Goal: Task Accomplishment & Management: Manage account settings

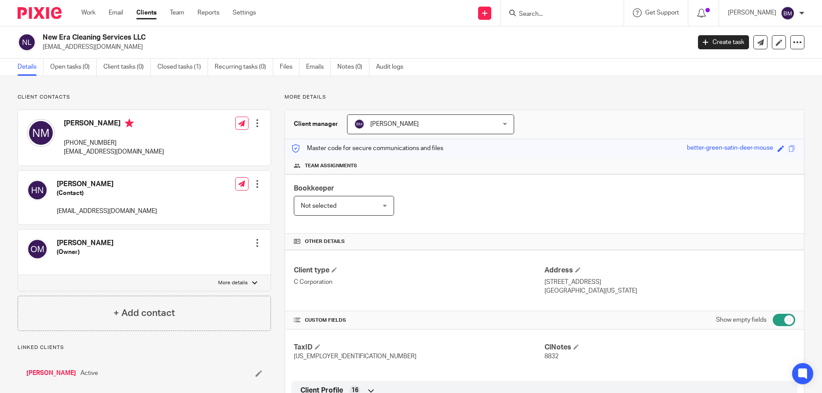
click at [145, 16] on link "Clients" at bounding box center [146, 12] width 20 height 9
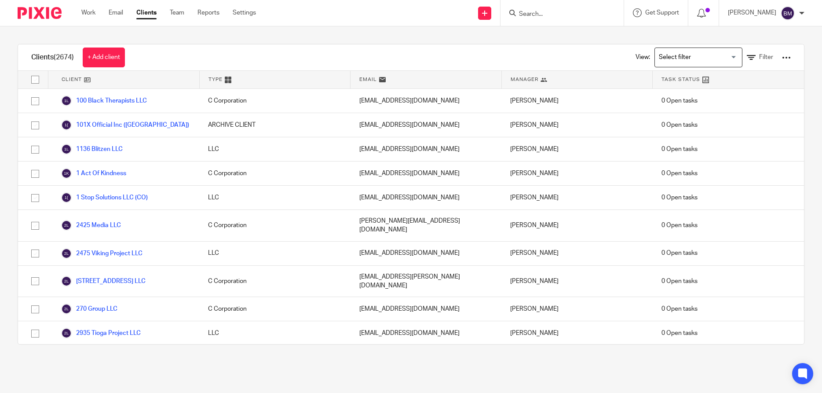
click at [548, 11] on input "Search" at bounding box center [557, 15] width 79 height 8
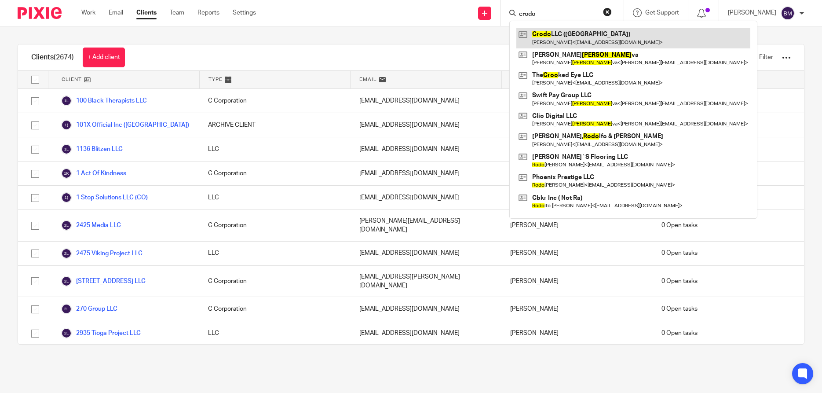
type input "crodo"
click at [570, 35] on link at bounding box center [633, 38] width 234 height 20
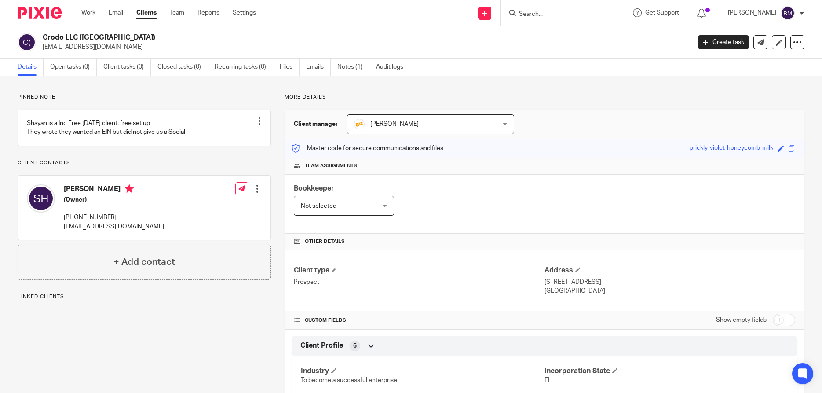
click at [783, 321] on input "checkbox" at bounding box center [784, 320] width 22 height 12
checkbox input "true"
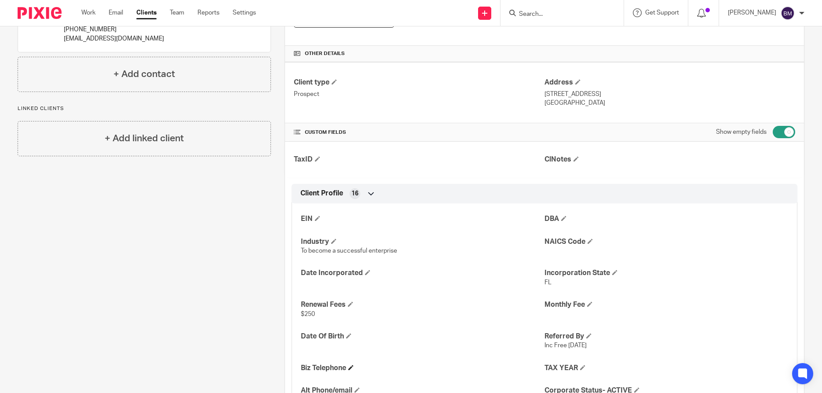
scroll to position [253, 0]
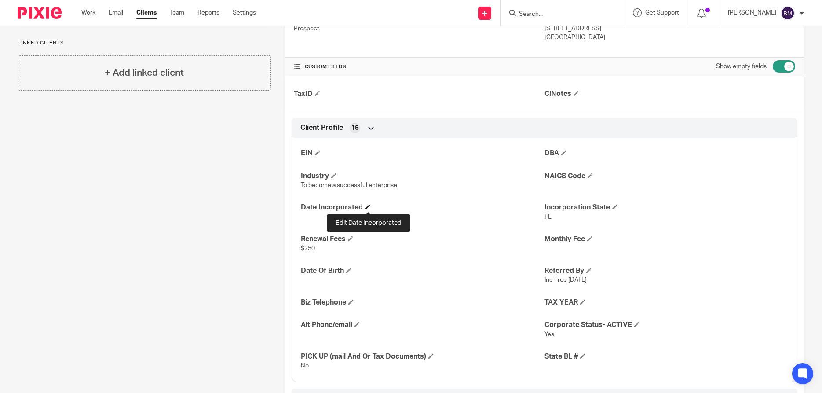
click at [369, 206] on span at bounding box center [367, 206] width 5 height 5
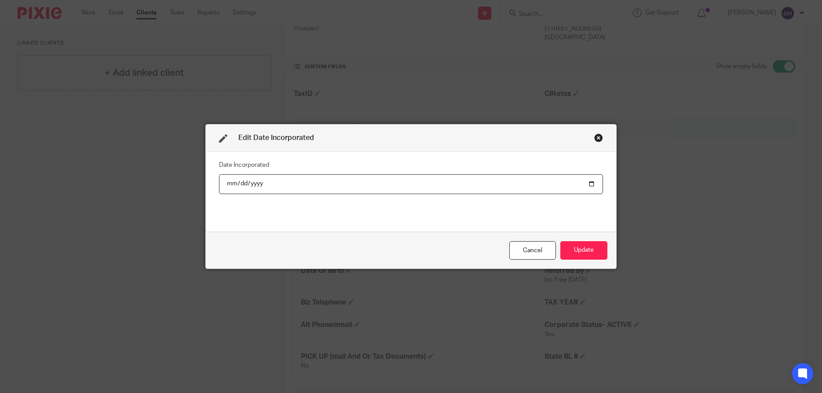
click at [588, 185] on input "date" at bounding box center [411, 184] width 384 height 20
type input "2025-09-11"
click at [583, 247] on button "Update" at bounding box center [583, 250] width 47 height 19
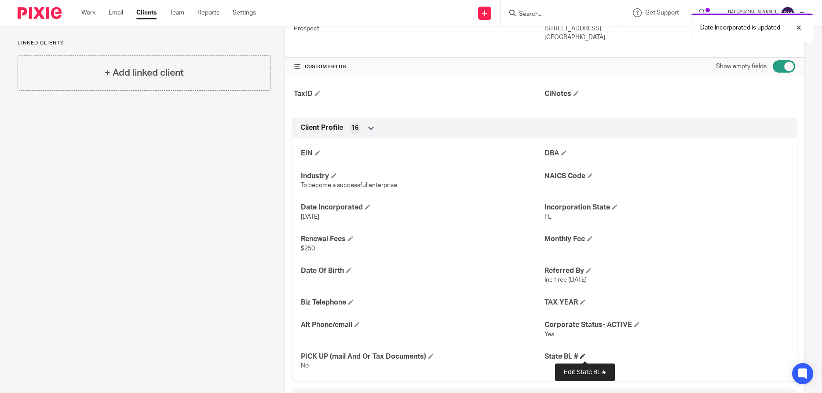
click at [584, 354] on span at bounding box center [582, 355] width 5 height 5
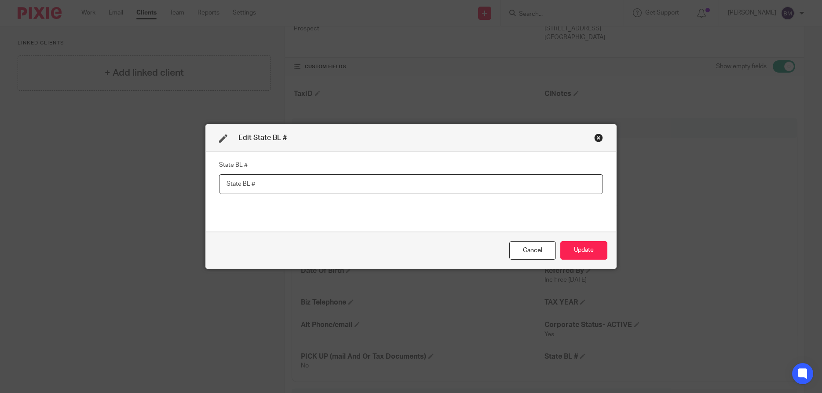
paste input "L25000421670"
type input "L25000421670"
click at [578, 249] on button "Update" at bounding box center [583, 250] width 47 height 19
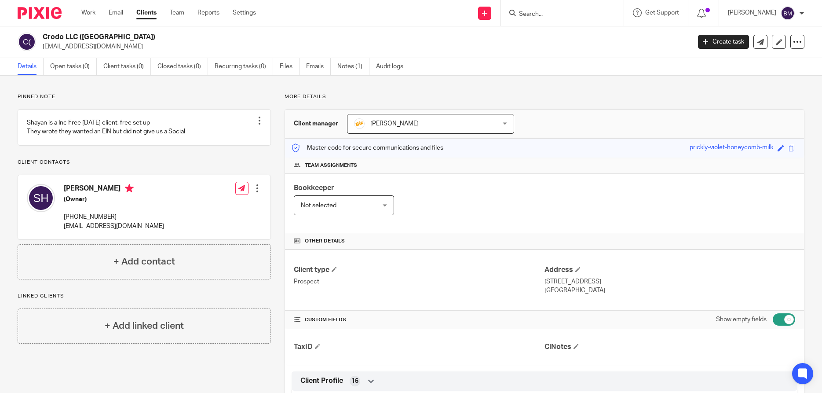
scroll to position [0, 0]
drag, startPoint x: 62, startPoint y: 234, endPoint x: 154, endPoint y: 240, distance: 91.3
click at [154, 240] on div "Shayan Hussain (Owner) (954) 900-1974 storehomelead@gmail.com Edit contact Crea…" at bounding box center [144, 208] width 253 height 64
copy p "storehomelead@gmail.com"
click at [553, 15] on input "Search" at bounding box center [557, 15] width 79 height 8
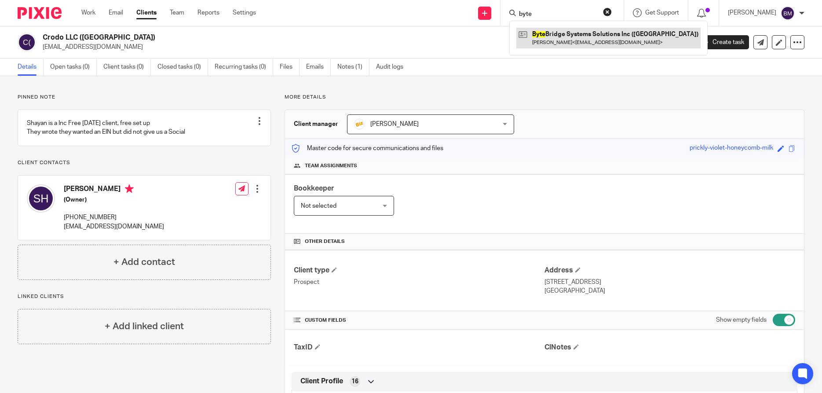
type input "byte"
click at [574, 37] on link at bounding box center [608, 38] width 184 height 20
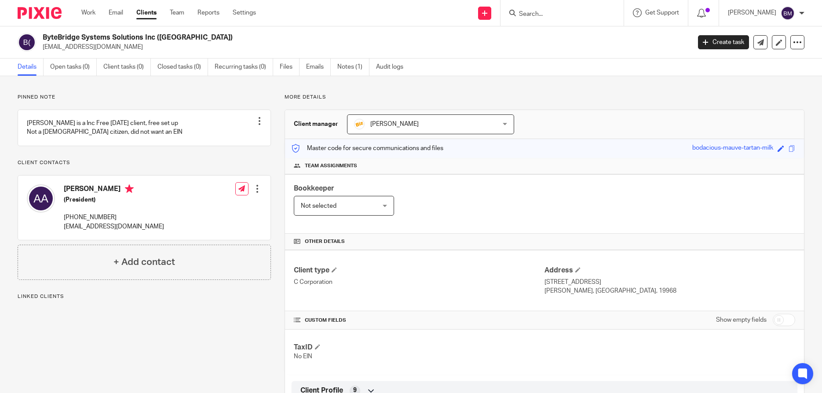
click at [791, 325] on input "checkbox" at bounding box center [784, 320] width 22 height 12
checkbox input "true"
click at [146, 15] on link "Clients" at bounding box center [146, 12] width 20 height 9
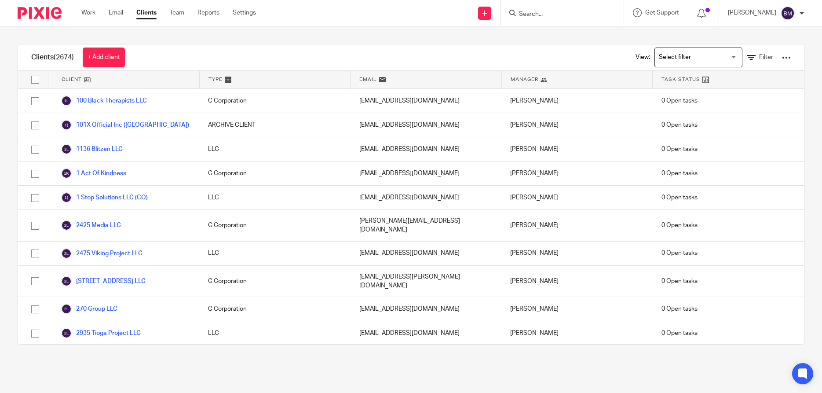
click at [538, 11] on input "Search" at bounding box center [557, 15] width 79 height 8
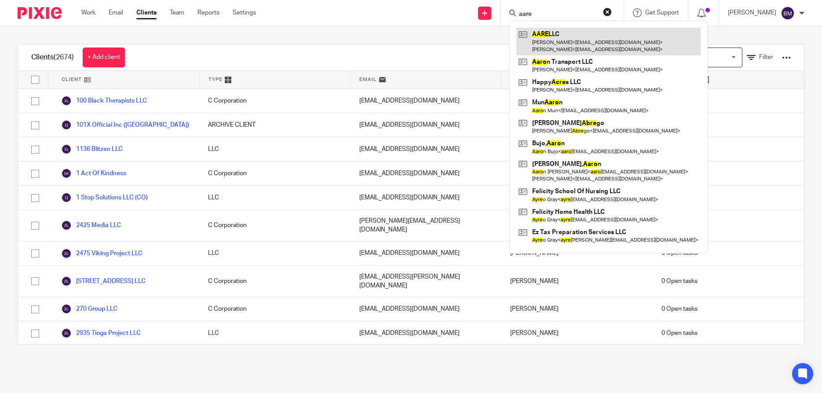
type input "aare"
click at [562, 40] on link at bounding box center [608, 41] width 184 height 27
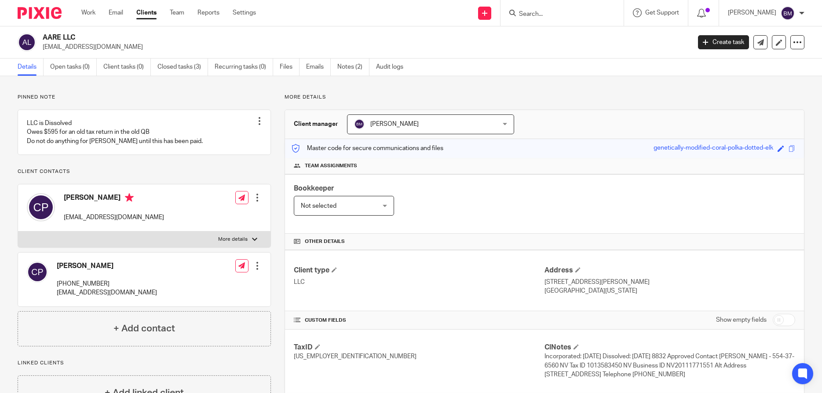
click at [150, 16] on link "Clients" at bounding box center [146, 12] width 20 height 9
